Goal: Transaction & Acquisition: Purchase product/service

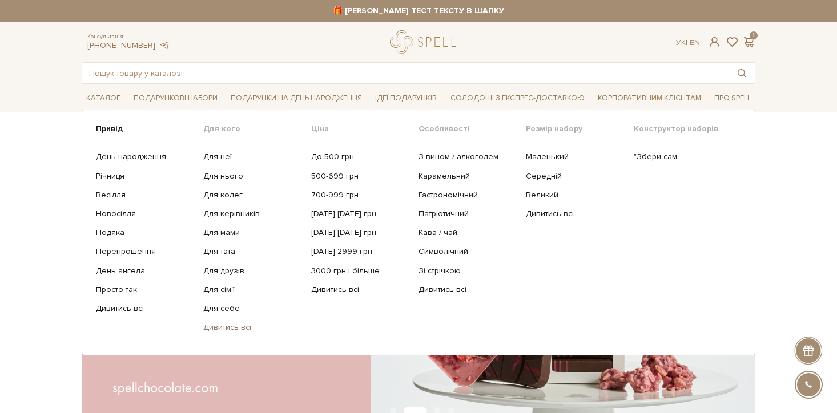
click at [223, 330] on link "Дивитись всі" at bounding box center [252, 328] width 99 height 10
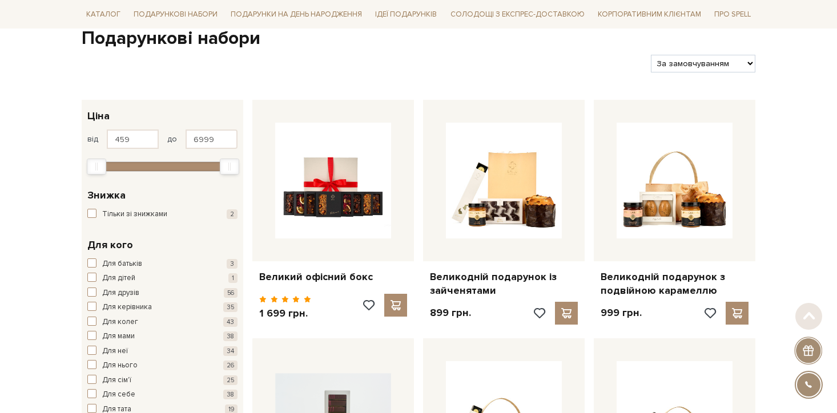
scroll to position [236, 0]
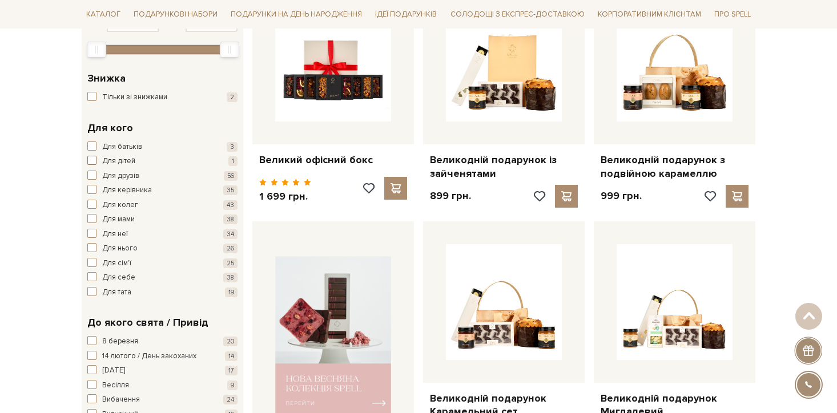
click at [122, 162] on span "Для дітей" at bounding box center [118, 161] width 33 height 11
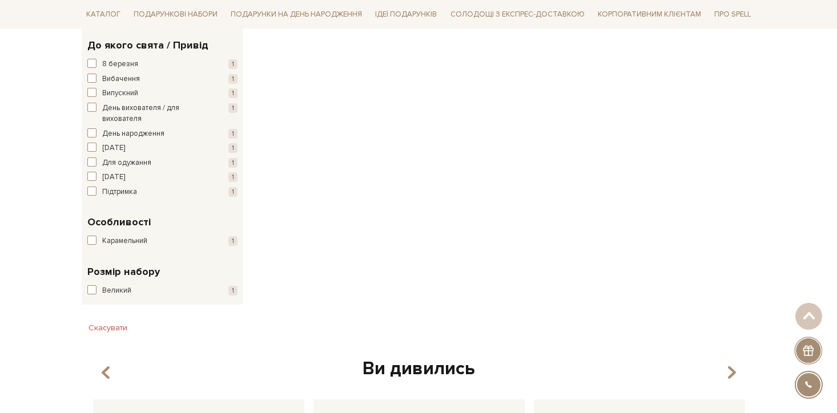
scroll to position [477, 0]
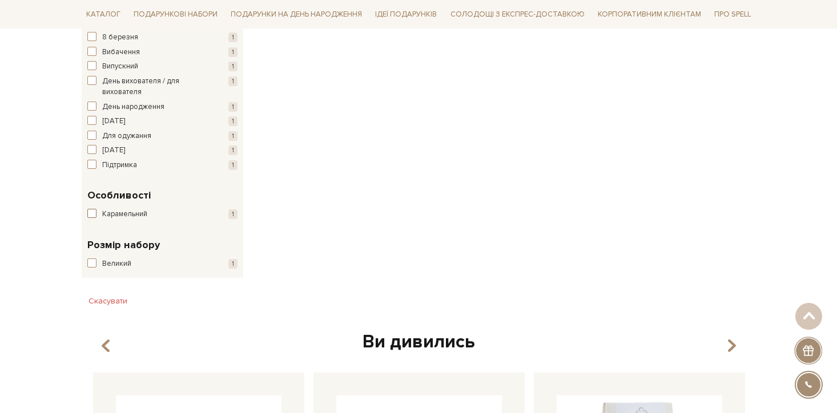
click at [142, 216] on span "Карамельний" at bounding box center [124, 214] width 45 height 11
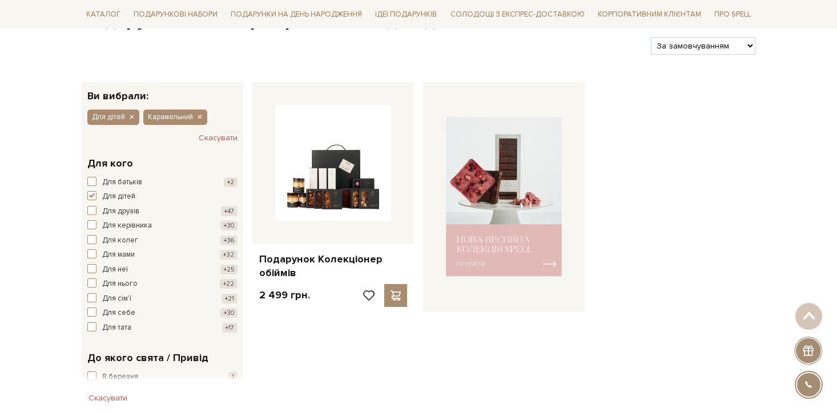
scroll to position [186, 0]
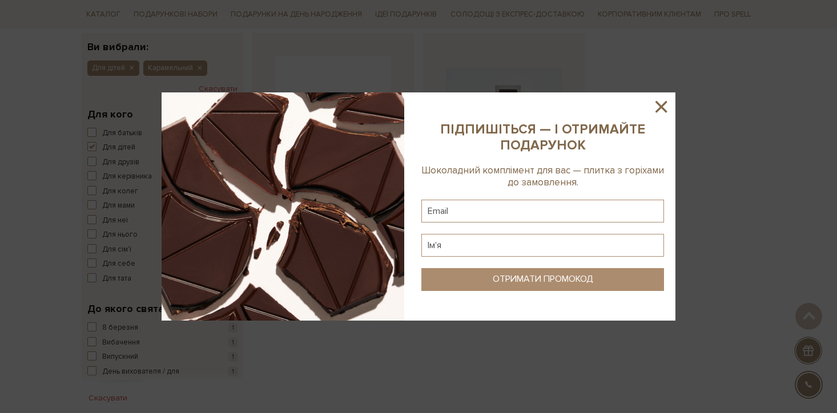
click at [660, 106] on icon at bounding box center [660, 106] width 11 height 11
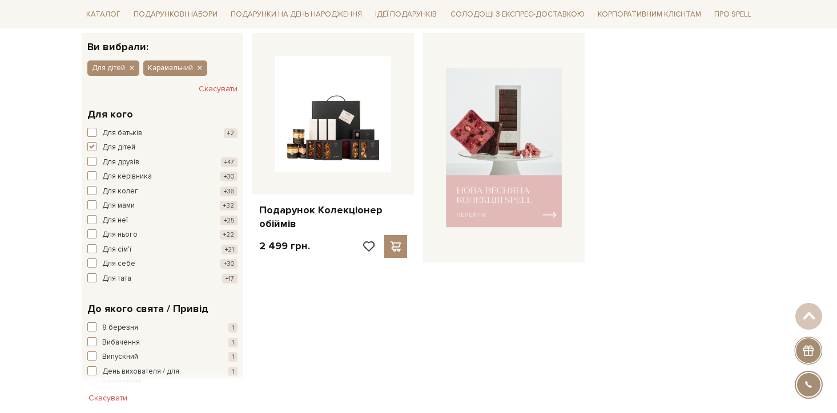
scroll to position [123, 0]
